Goal: Use online tool/utility: Utilize a website feature to perform a specific function

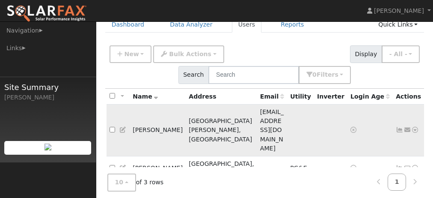
scroll to position [43, 0]
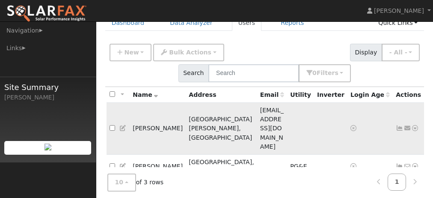
click at [267, 110] on span "jl_archibald@yahoo.com" at bounding box center [272, 128] width 24 height 43
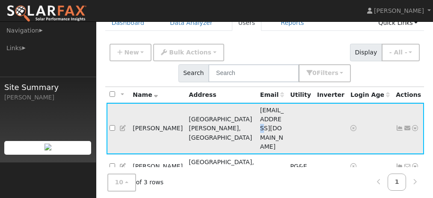
click at [267, 110] on span "jl_archibald@yahoo.com" at bounding box center [272, 128] width 24 height 43
click at [257, 113] on td "[EMAIL_ADDRESS][DOMAIN_NAME]" at bounding box center [272, 129] width 30 height 52
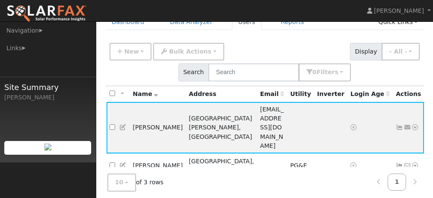
scroll to position [42, 0]
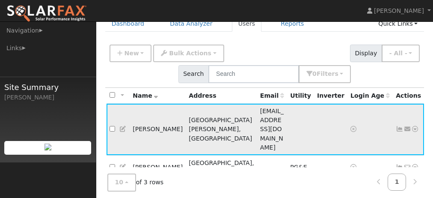
click at [113, 126] on input "checkbox" at bounding box center [113, 129] width 6 height 6
checkbox input "true"
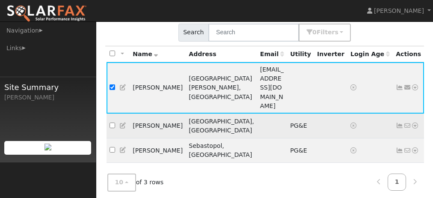
scroll to position [85, 0]
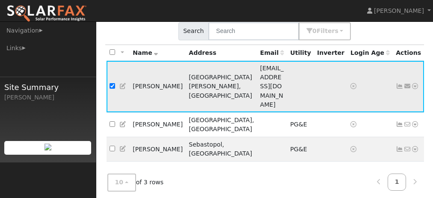
click at [411, 83] on icon at bounding box center [415, 86] width 8 height 6
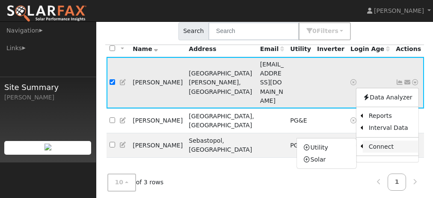
scroll to position [0, 0]
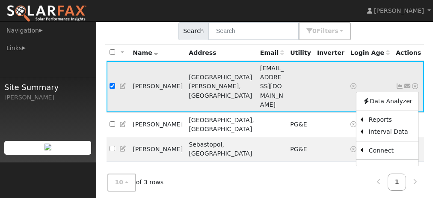
click at [350, 83] on icon at bounding box center [353, 86] width 6 height 6
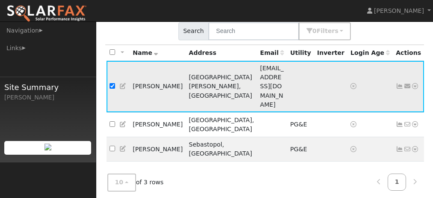
click at [350, 83] on icon at bounding box center [353, 86] width 6 height 6
click at [309, 71] on td at bounding box center [300, 87] width 27 height 52
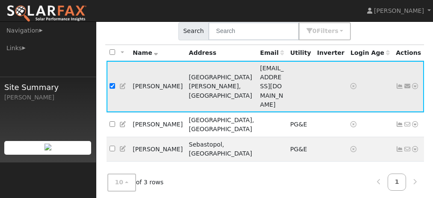
click at [260, 74] on span "[EMAIL_ADDRESS][DOMAIN_NAME]" at bounding box center [272, 86] width 24 height 43
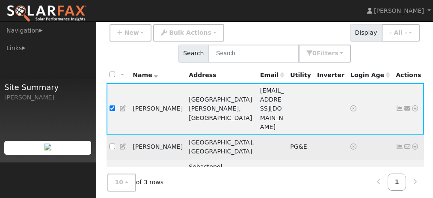
scroll to position [85, 0]
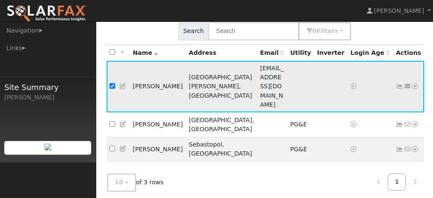
click at [396, 83] on icon at bounding box center [400, 86] width 8 height 6
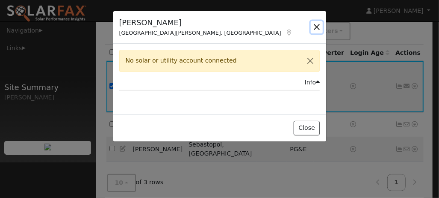
click at [316, 26] on button "button" at bounding box center [317, 27] width 12 height 12
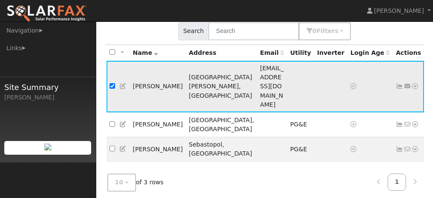
click at [411, 83] on icon at bounding box center [415, 86] width 8 height 6
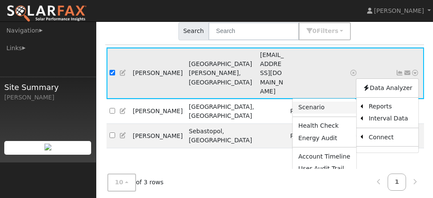
scroll to position [14, 0]
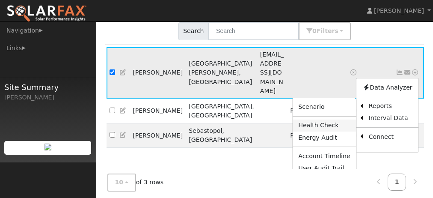
click at [300, 119] on link "Health Check" at bounding box center [324, 125] width 64 height 12
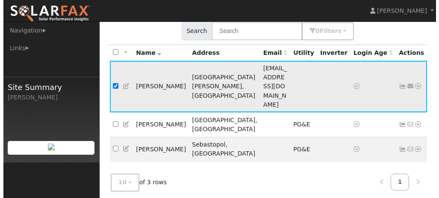
scroll to position [0, 0]
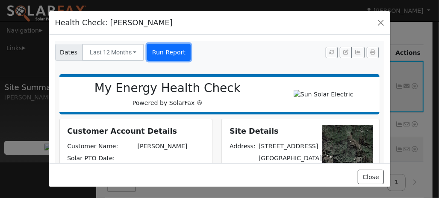
click at [166, 53] on button "Run Report" at bounding box center [168, 52] width 43 height 17
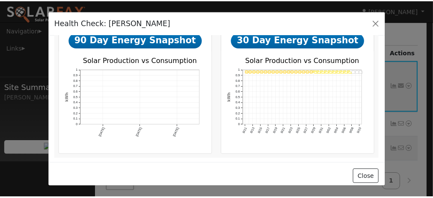
scroll to position [215, 0]
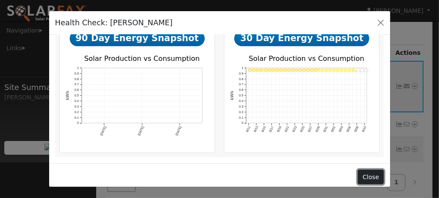
click at [372, 174] on button "Close" at bounding box center [371, 176] width 26 height 15
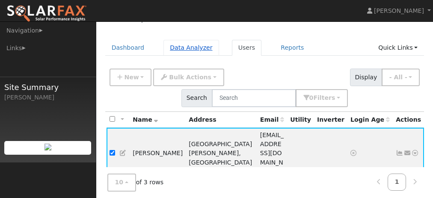
scroll to position [0, 0]
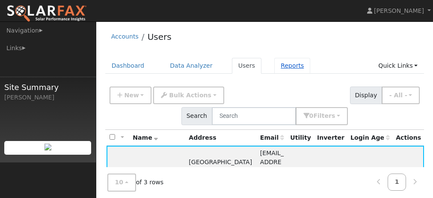
click at [274, 65] on link "Reports" at bounding box center [292, 66] width 36 height 16
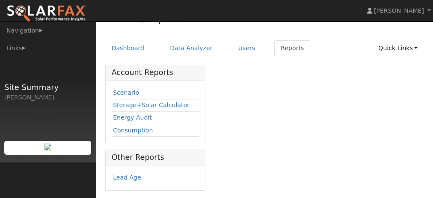
scroll to position [19, 0]
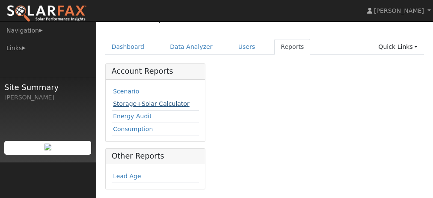
click at [139, 102] on link "Storage+Solar Calculator" at bounding box center [151, 103] width 77 height 7
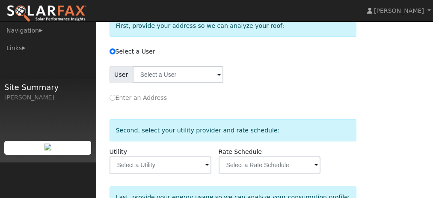
scroll to position [128, 0]
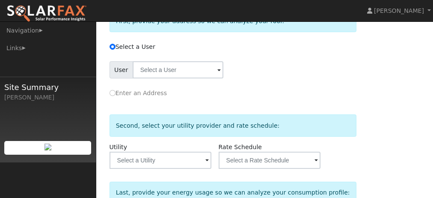
click at [217, 73] on span at bounding box center [218, 70] width 3 height 10
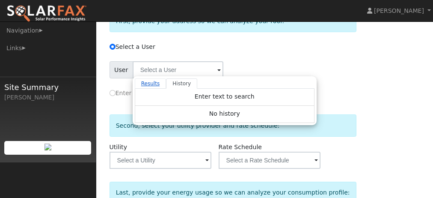
click at [145, 83] on link "Results" at bounding box center [151, 83] width 32 height 10
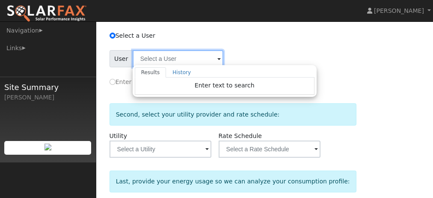
scroll to position [171, 0]
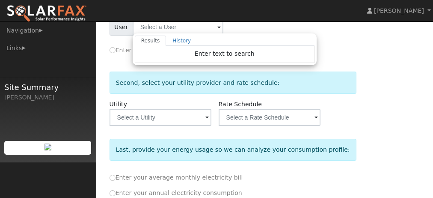
click at [371, 83] on div "Privacy Policy First, provide your address so we can analyze your roof: Select …" at bounding box center [263, 107] width 311 height 305
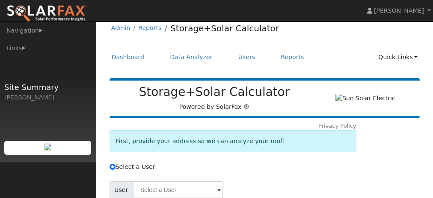
scroll to position [0, 0]
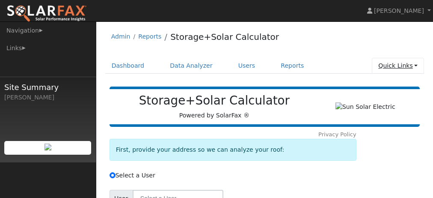
click at [417, 66] on link "Quick Links" at bounding box center [398, 66] width 52 height 16
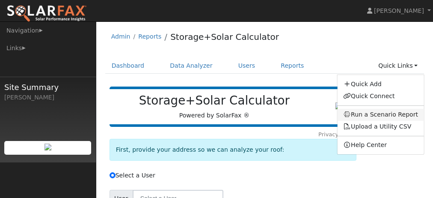
click at [365, 113] on link "Run a Scenario Report" at bounding box center [380, 115] width 87 height 12
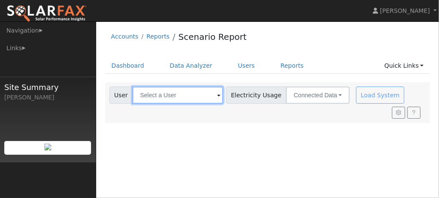
click at [211, 101] on input "text" at bounding box center [178, 94] width 91 height 17
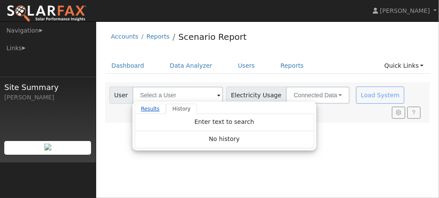
click at [140, 107] on link "Results" at bounding box center [151, 109] width 32 height 10
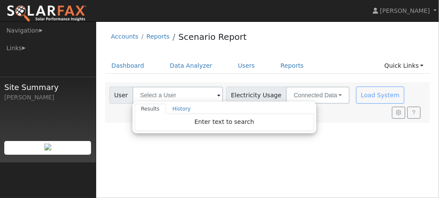
click at [247, 89] on span "Electricity Usage" at bounding box center [256, 94] width 60 height 17
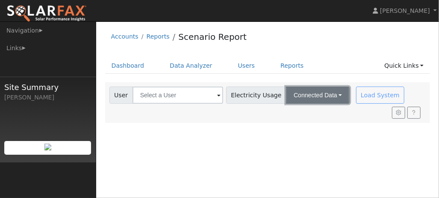
click at [320, 90] on button "Connected Data" at bounding box center [318, 94] width 64 height 17
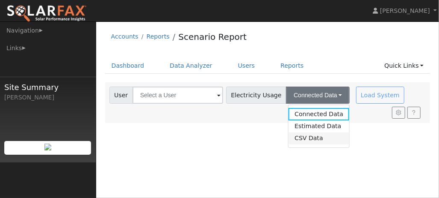
click at [301, 139] on link "CSV Data" at bounding box center [319, 138] width 61 height 12
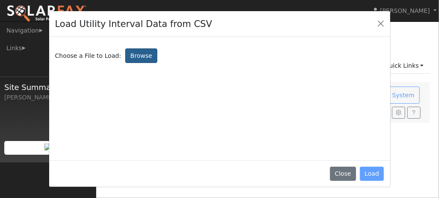
click at [131, 56] on label "Browse" at bounding box center [141, 55] width 32 height 15
click at [0, 0] on input "Browse" at bounding box center [0, 0] width 0 height 0
click at [380, 23] on button "Close" at bounding box center [381, 24] width 12 height 12
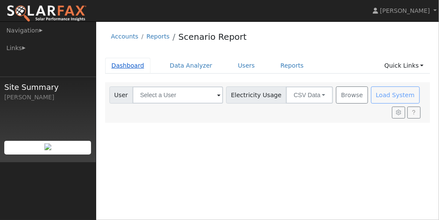
click at [117, 65] on link "Dashboard" at bounding box center [128, 66] width 46 height 16
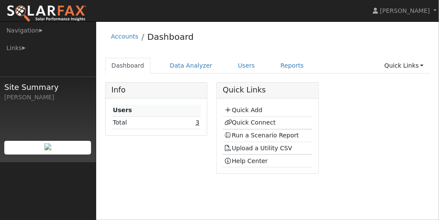
click at [199, 121] on link "3" at bounding box center [198, 122] width 4 height 7
